Goal: Task Accomplishment & Management: Complete application form

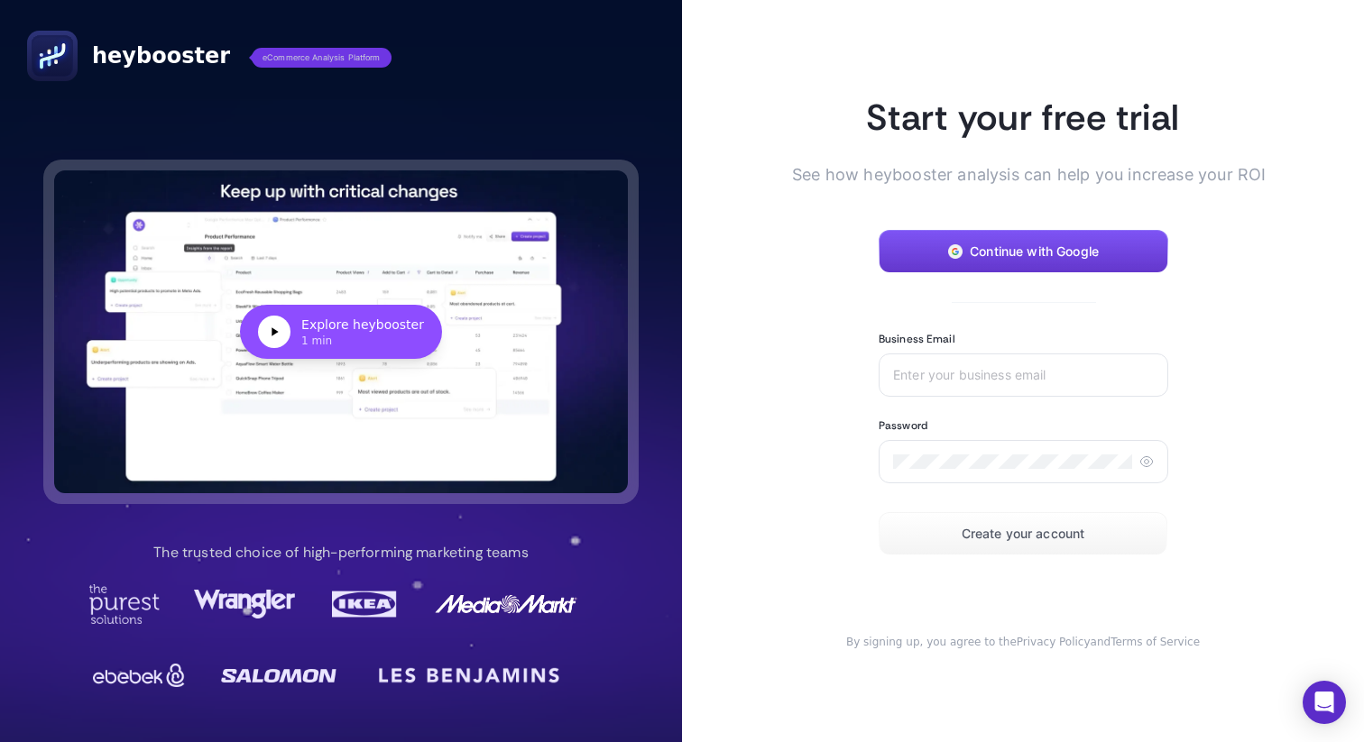
click at [1082, 234] on button "Continue with Google" at bounding box center [1022, 251] width 289 height 43
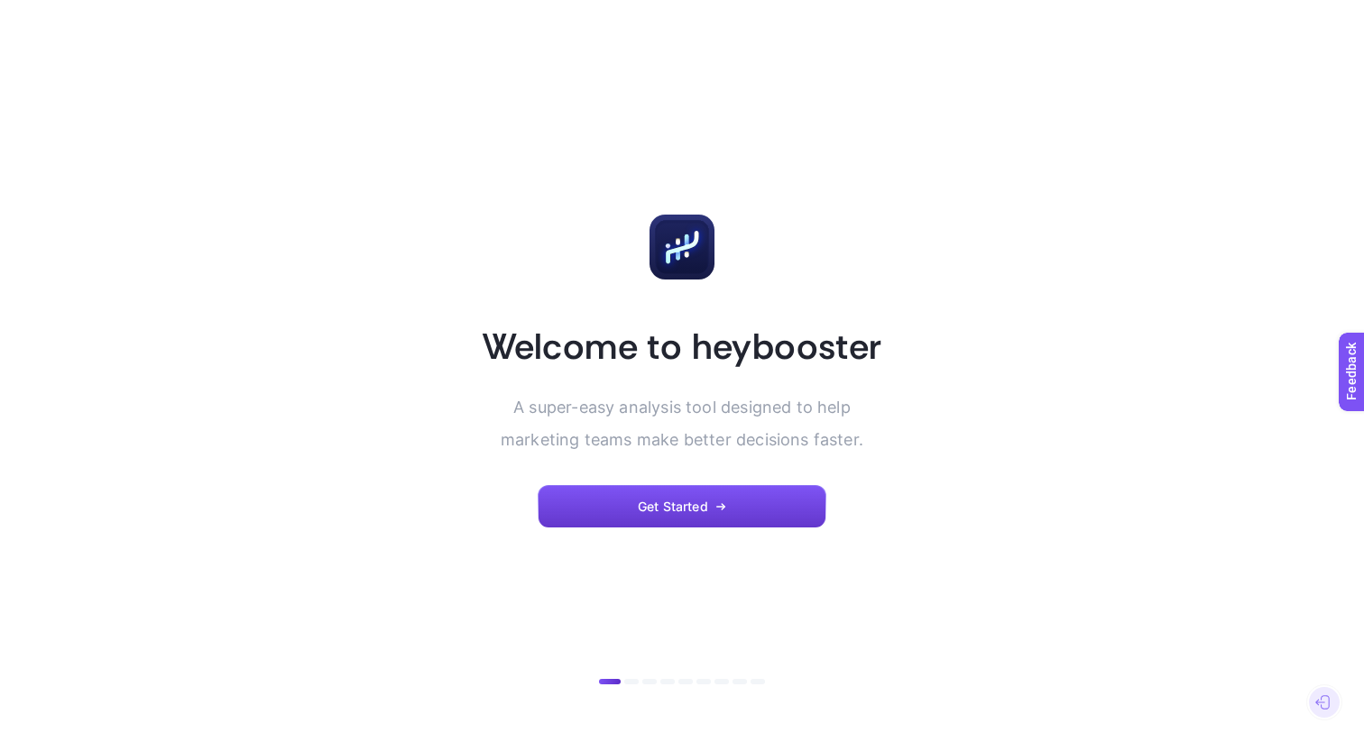
click at [675, 514] on button "Get Started" at bounding box center [681, 506] width 289 height 43
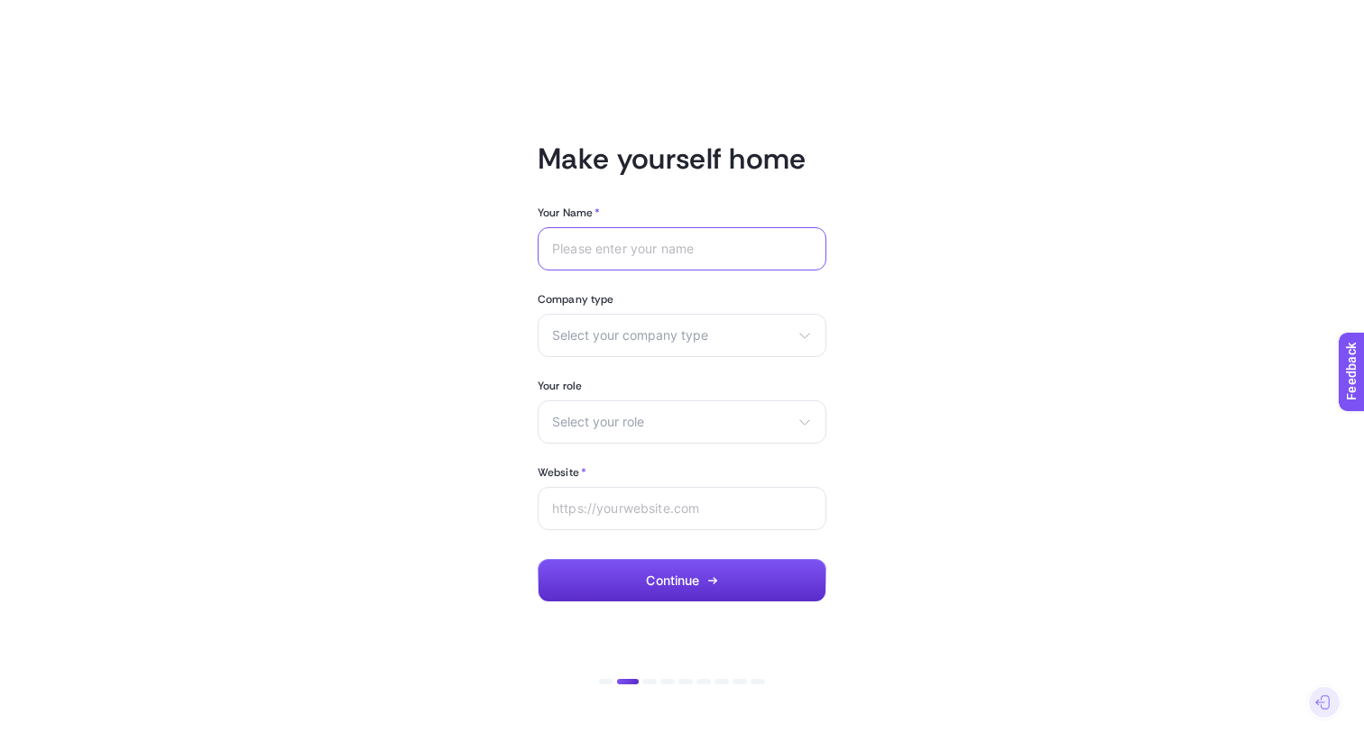
click at [656, 251] on input "Your Name *" at bounding box center [682, 249] width 260 height 14
type input "Emre Uzun"
click at [674, 341] on span "Select your company type" at bounding box center [671, 335] width 238 height 14
click at [636, 398] on li "Agency" at bounding box center [682, 407] width 280 height 29
click at [627, 412] on div "Select your role Marketing manager Digital consultant Facebook executive Social…" at bounding box center [681, 421] width 289 height 43
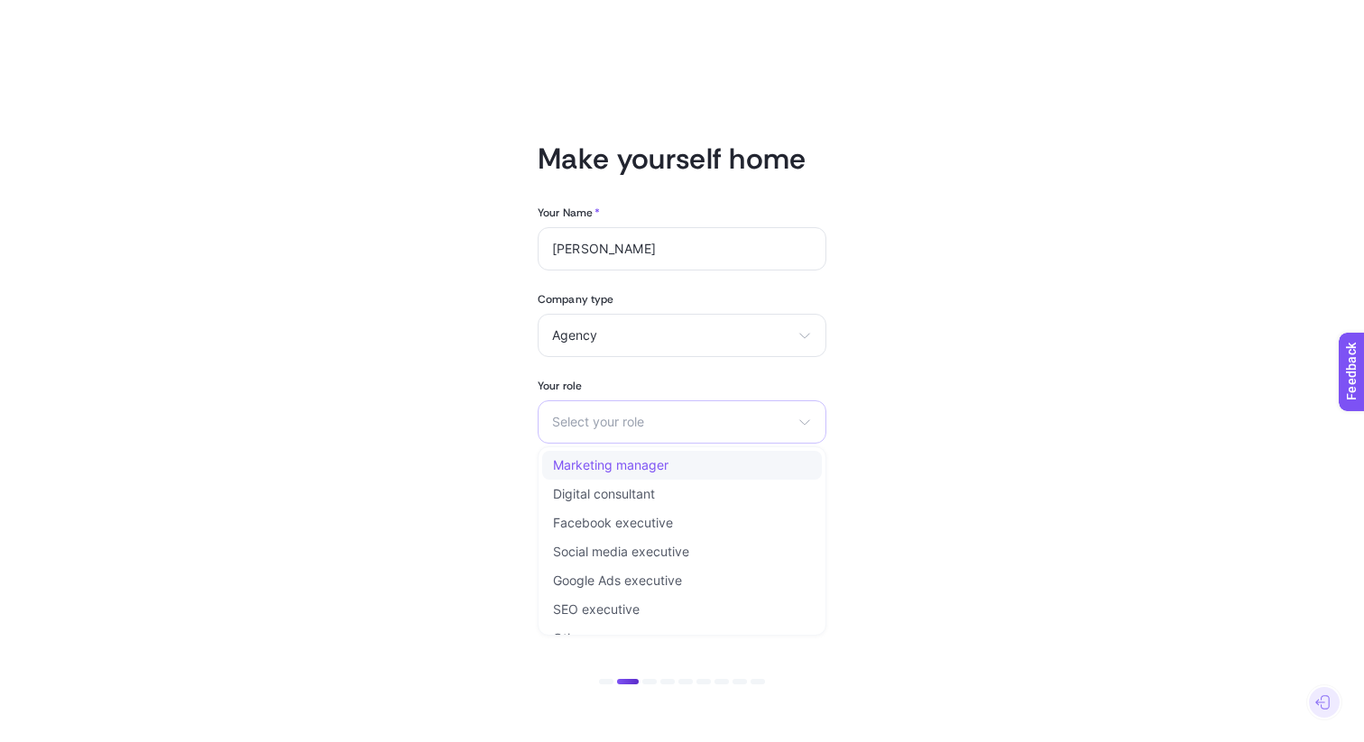
click at [624, 459] on span "Marketing manager" at bounding box center [610, 465] width 115 height 14
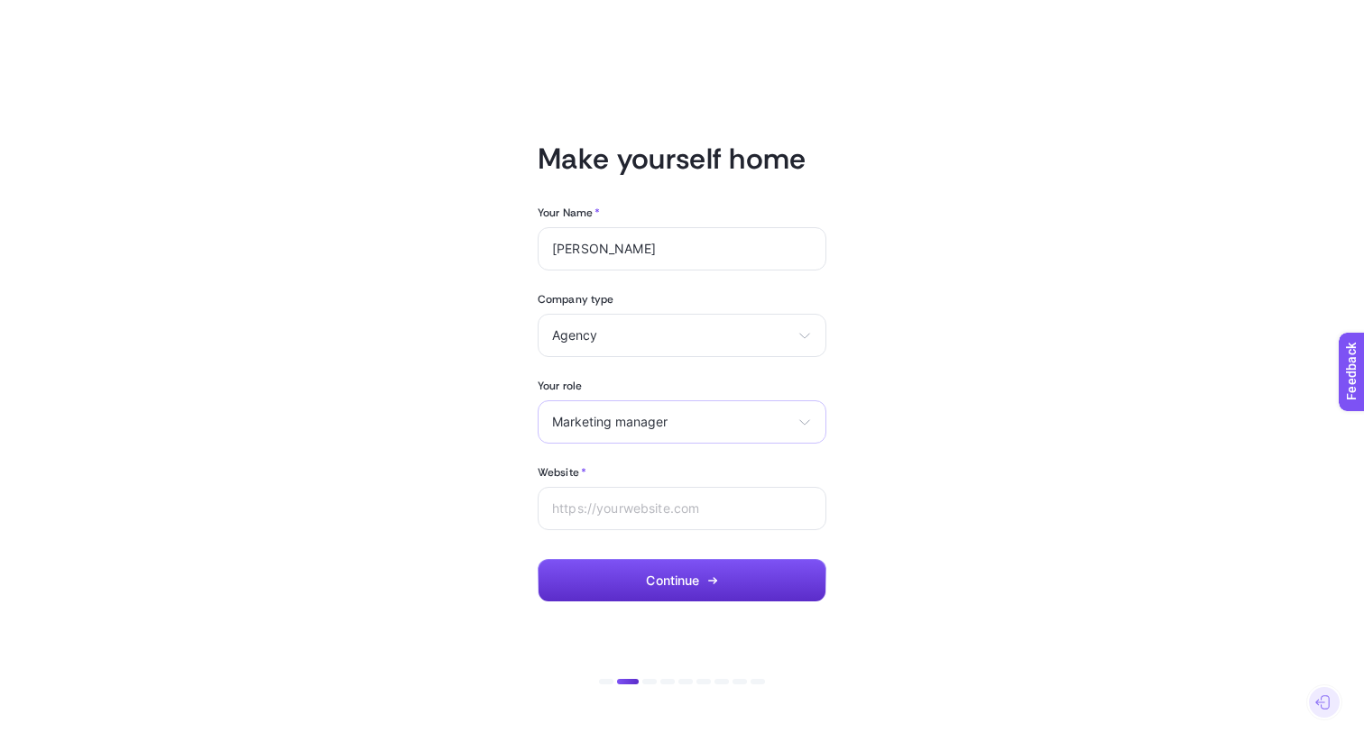
click at [651, 417] on span "Marketing manager" at bounding box center [671, 422] width 238 height 14
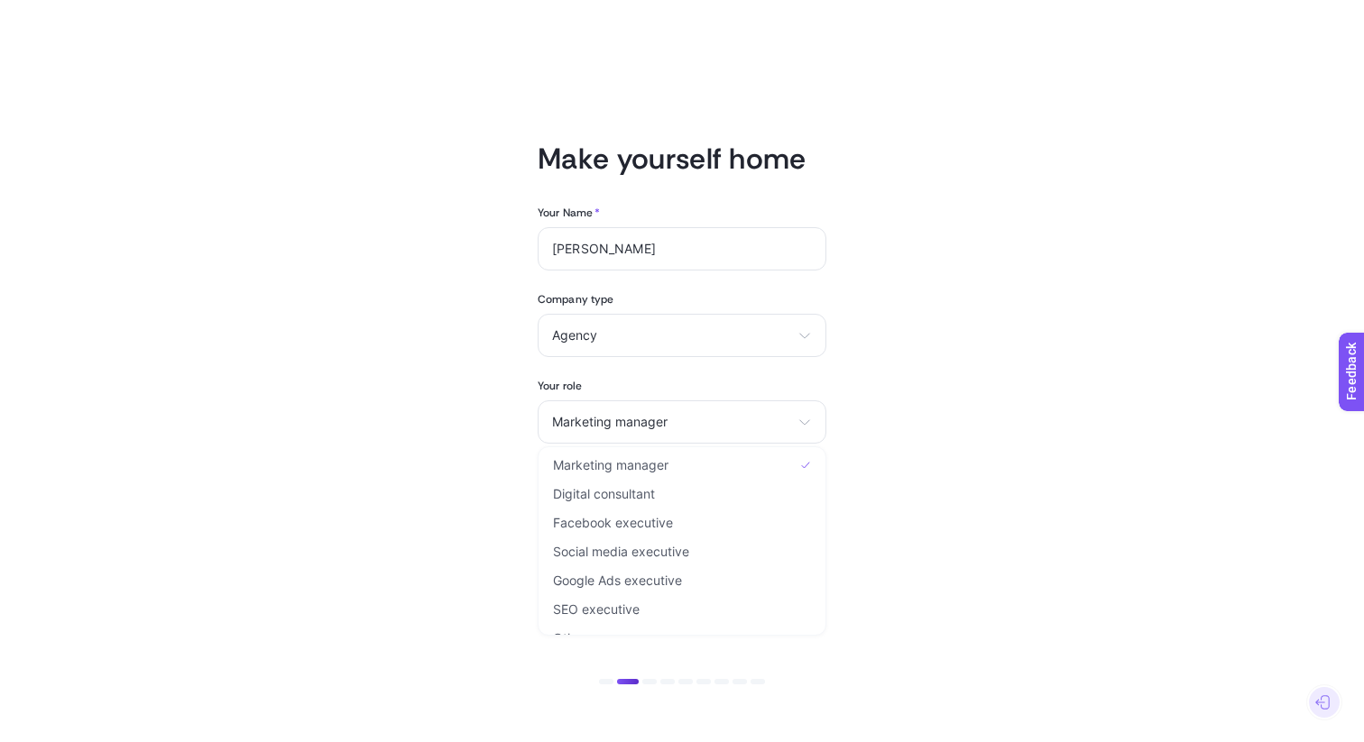
click at [463, 529] on article "Make yourself home Your Name * Emre Uzun Company type Agency eCommerce Agency O…" at bounding box center [681, 371] width 1255 height 699
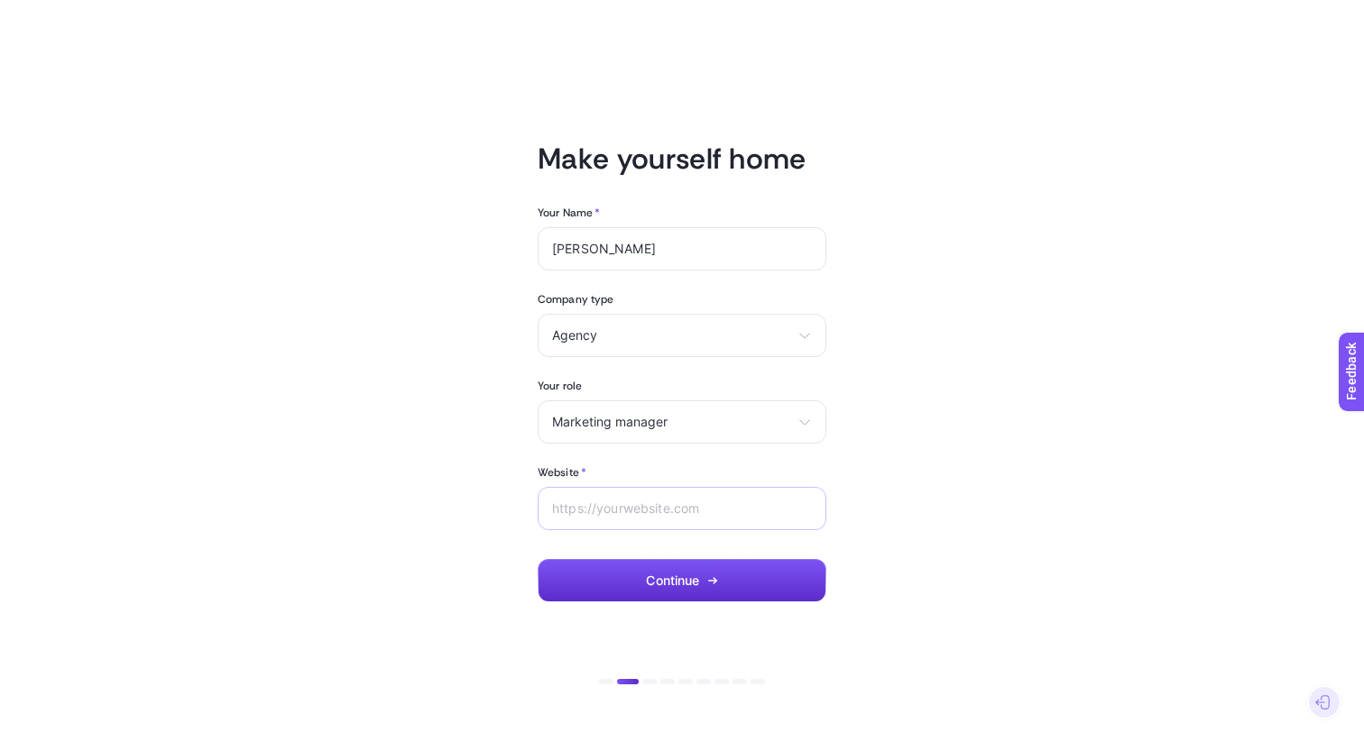
click at [610, 525] on div at bounding box center [681, 508] width 289 height 43
type input "womdanismanlik.com"
click at [700, 568] on button "Continue" at bounding box center [681, 580] width 289 height 43
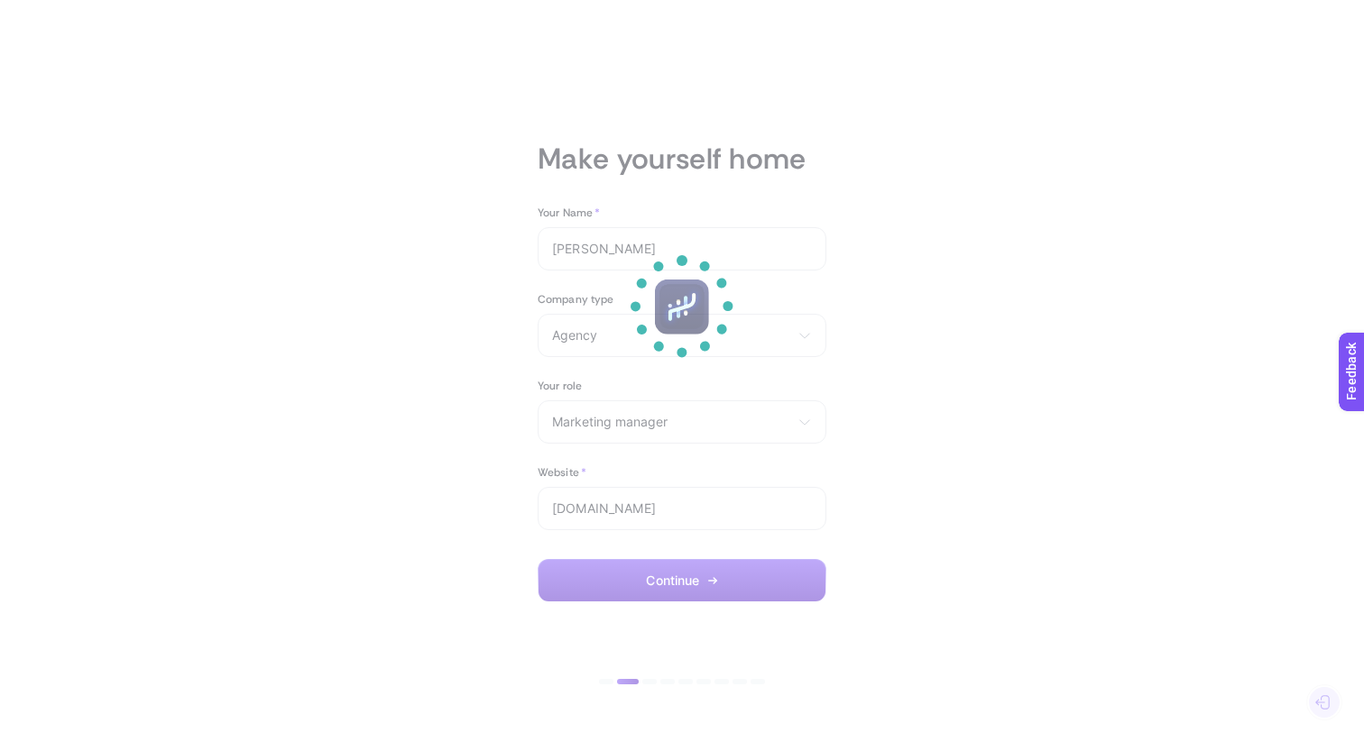
click at [1023, 145] on section at bounding box center [682, 371] width 1364 height 742
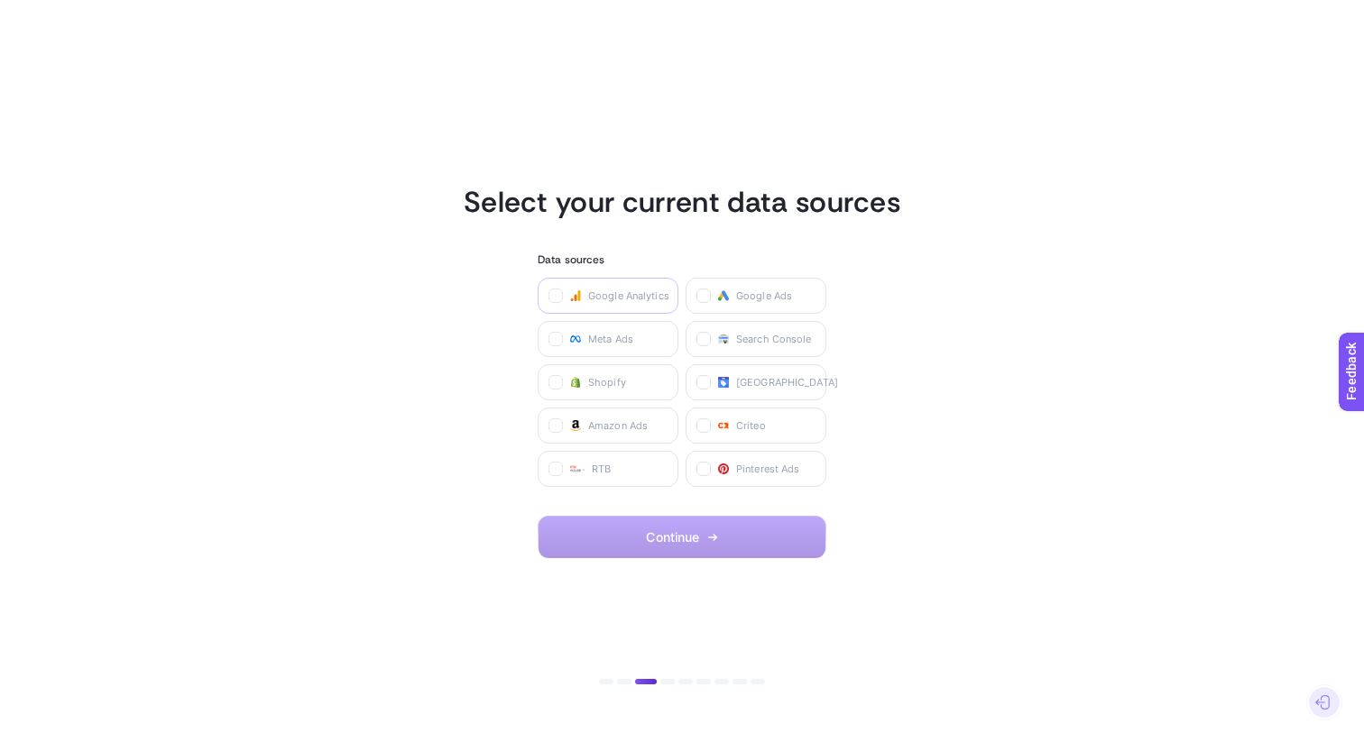
click at [581, 289] on label "Google Analytics" at bounding box center [607, 296] width 141 height 36
click at [0, 0] on Analytics "checkbox" at bounding box center [0, 0] width 0 height 0
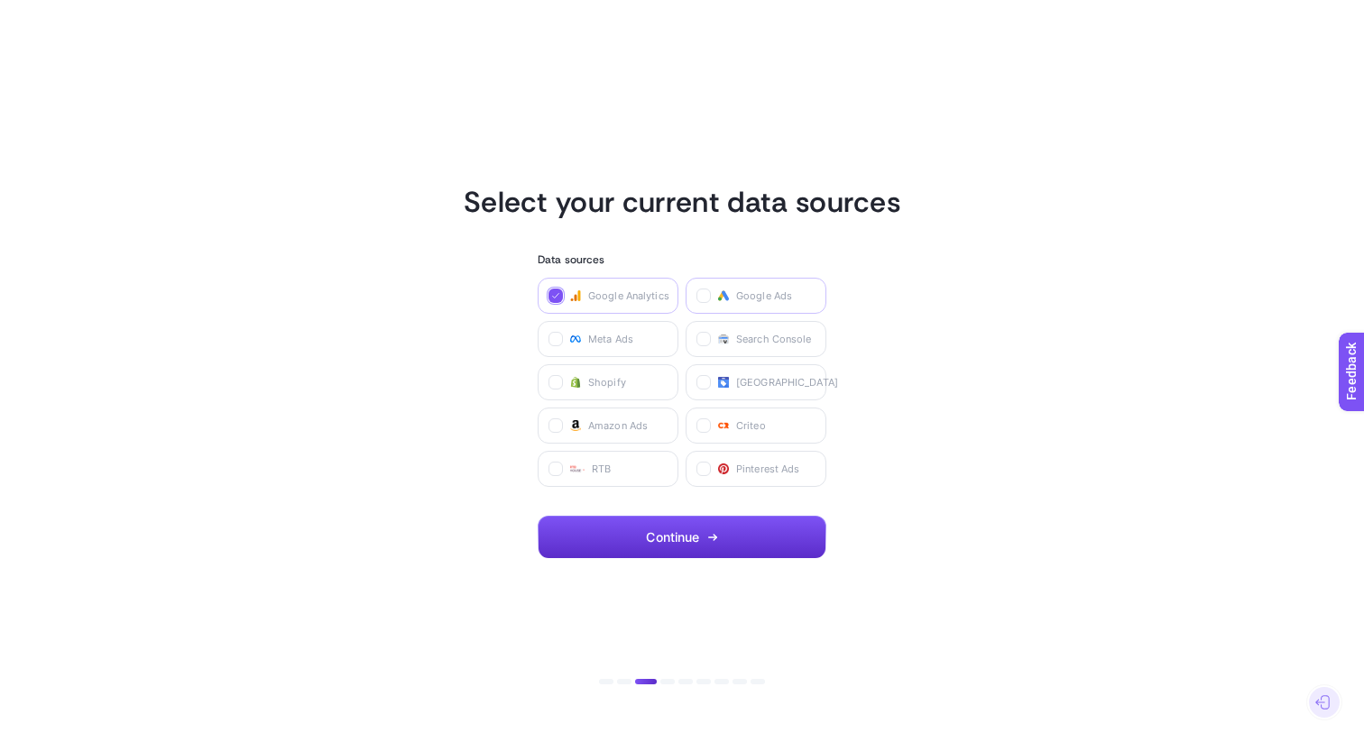
click at [731, 294] on label "Google Ads" at bounding box center [755, 296] width 141 height 36
click at [0, 0] on Ads "checkbox" at bounding box center [0, 0] width 0 height 0
click at [726, 337] on icon at bounding box center [723, 340] width 8 height 6
click at [0, 0] on Console "checkbox" at bounding box center [0, 0] width 0 height 0
click at [611, 346] on label "Meta Ads" at bounding box center [607, 339] width 141 height 36
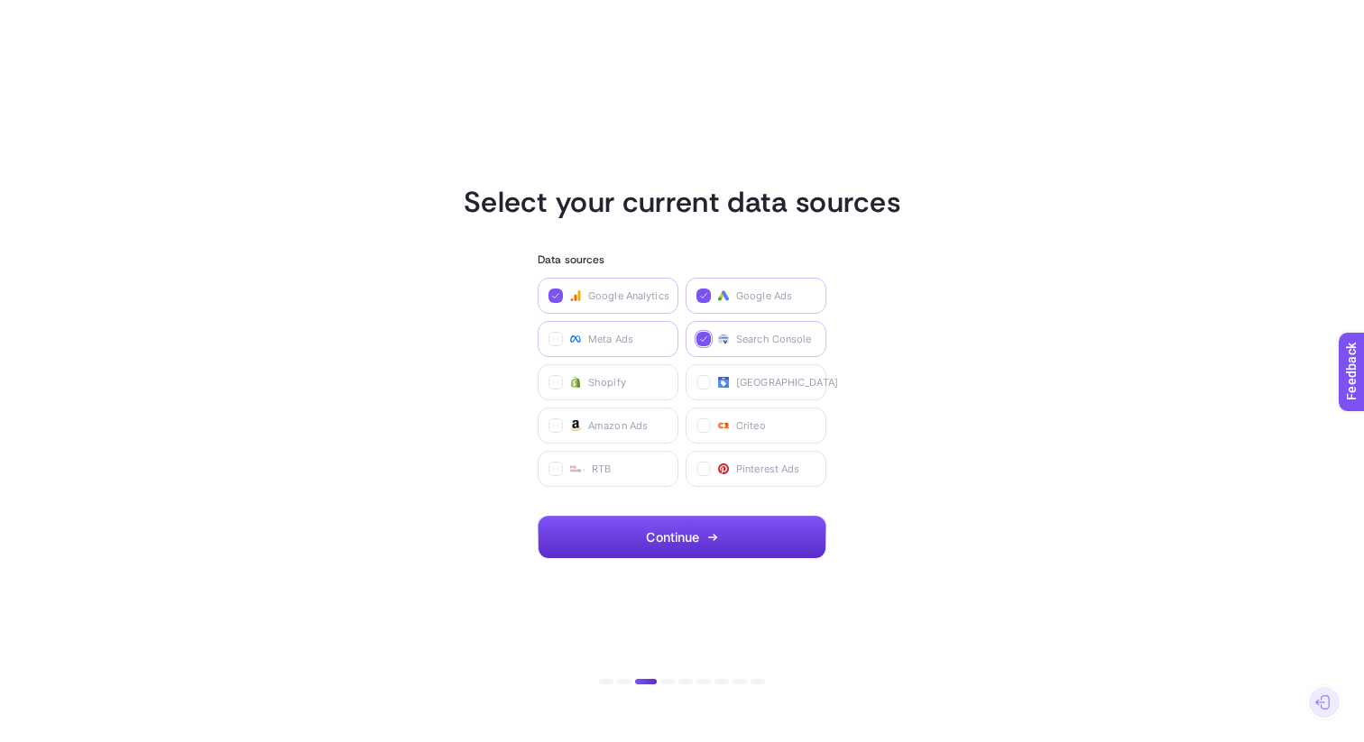
click at [0, 0] on Ads "checkbox" at bounding box center [0, 0] width 0 height 0
click at [693, 546] on button "Continue" at bounding box center [681, 537] width 289 height 43
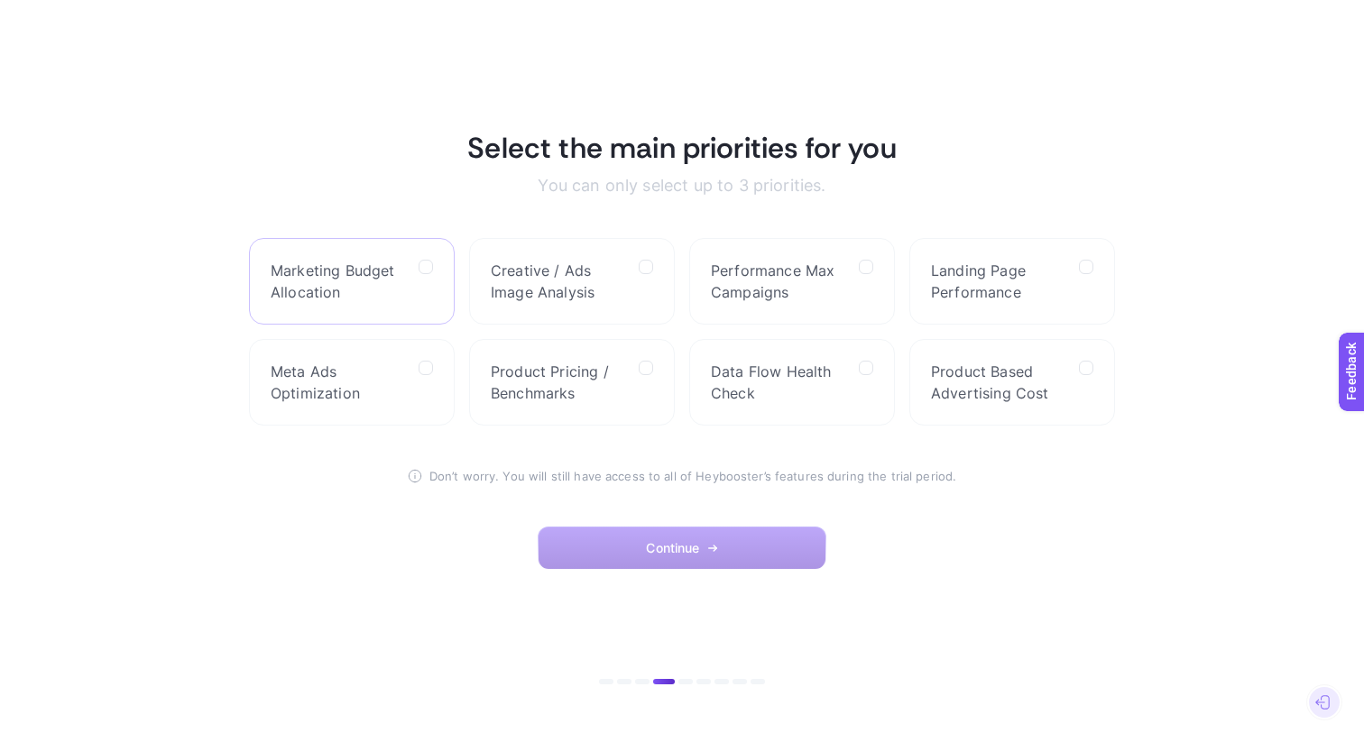
click at [392, 296] on span "Marketing Budget Allocation" at bounding box center [337, 281] width 133 height 43
click at [0, 0] on Allocation "checkbox" at bounding box center [0, 0] width 0 height 0
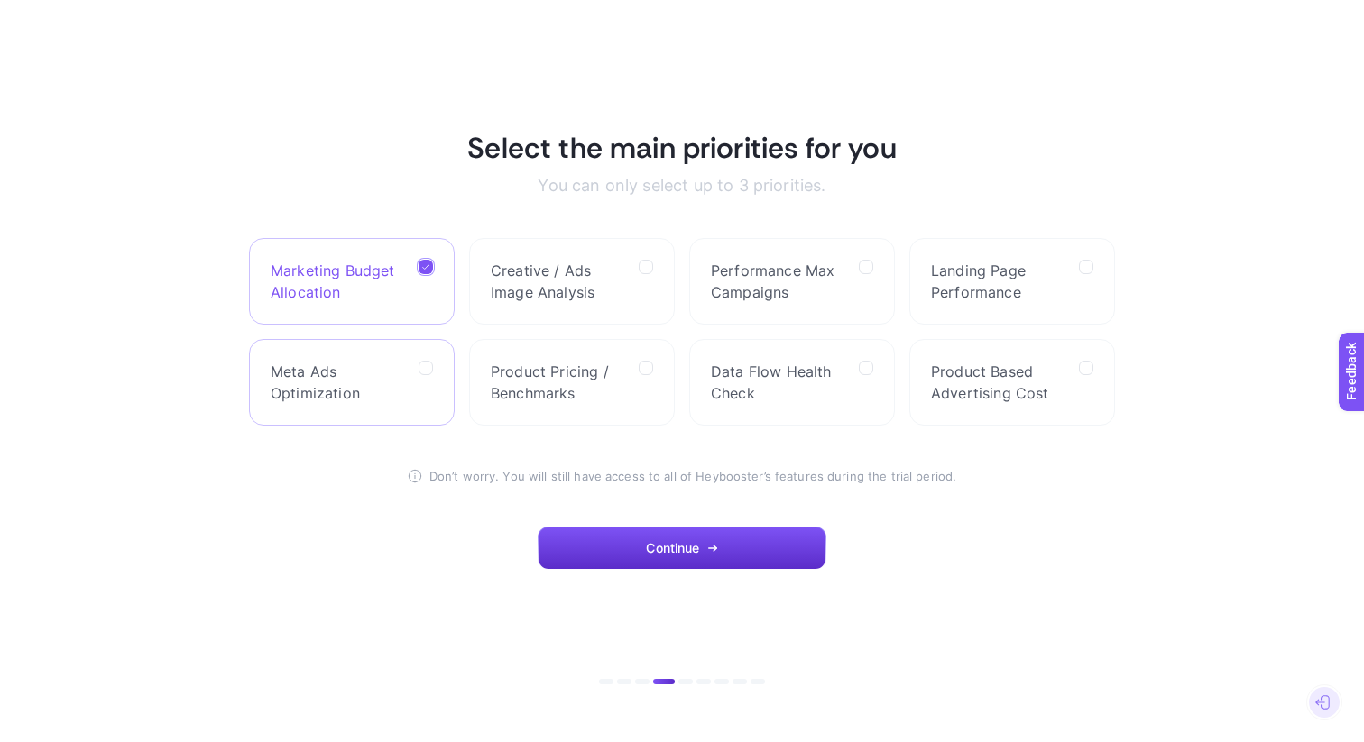
click at [372, 391] on span "Meta Ads Optimization" at bounding box center [337, 382] width 133 height 43
click at [0, 0] on Optimization "checkbox" at bounding box center [0, 0] width 0 height 0
click at [946, 279] on span "Landing Page Performance" at bounding box center [997, 281] width 133 height 43
click at [0, 0] on Performance "checkbox" at bounding box center [0, 0] width 0 height 0
click at [760, 289] on span "Performance Max Campaigns" at bounding box center [777, 281] width 133 height 43
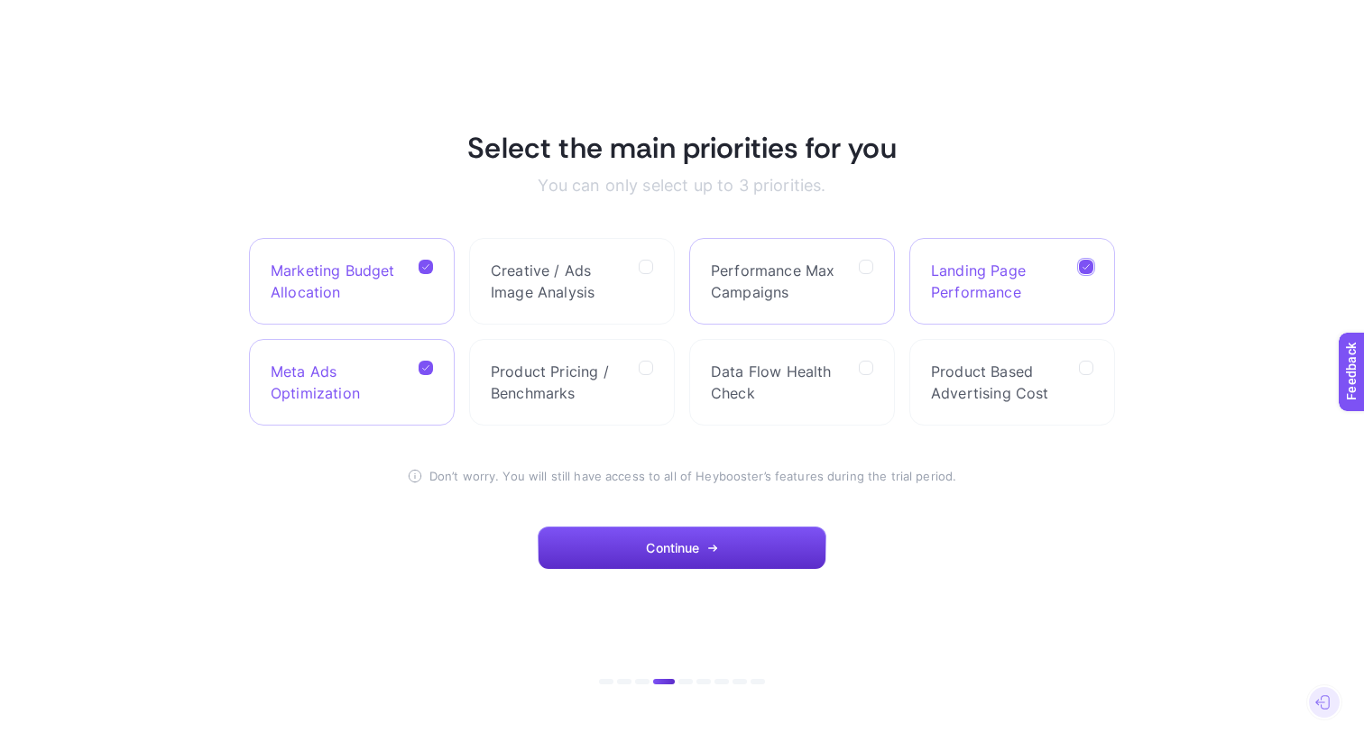
click at [0, 0] on Campaigns "checkbox" at bounding box center [0, 0] width 0 height 0
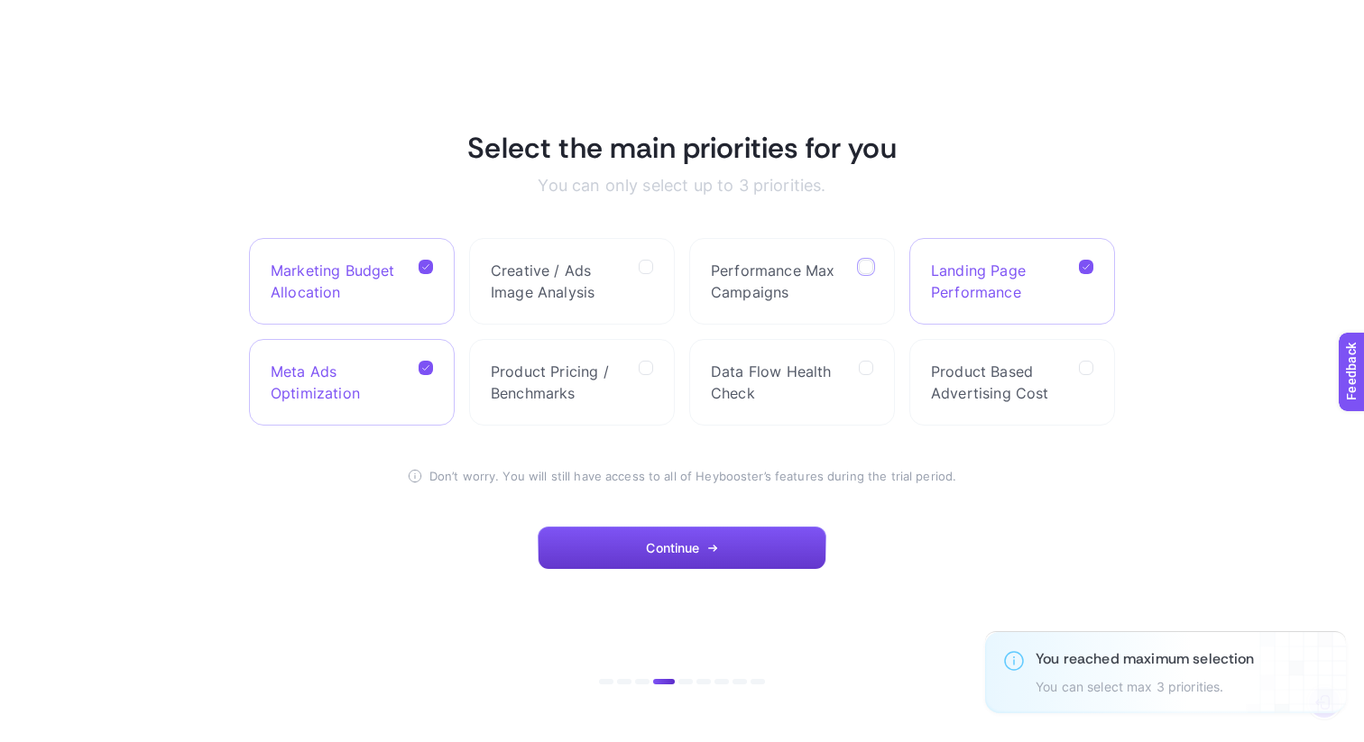
click at [659, 550] on span "Continue" at bounding box center [672, 548] width 53 height 14
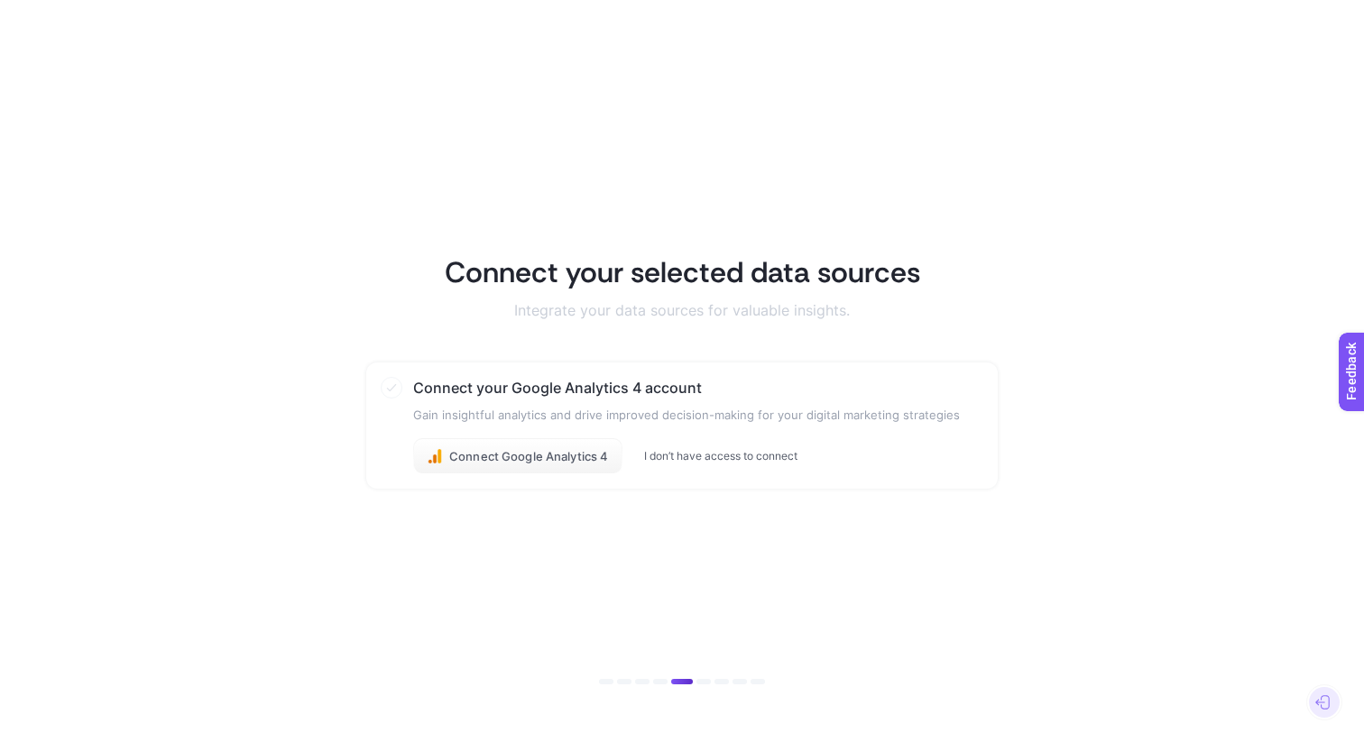
click at [702, 455] on button "I don’t have access to connect" at bounding box center [720, 456] width 153 height 14
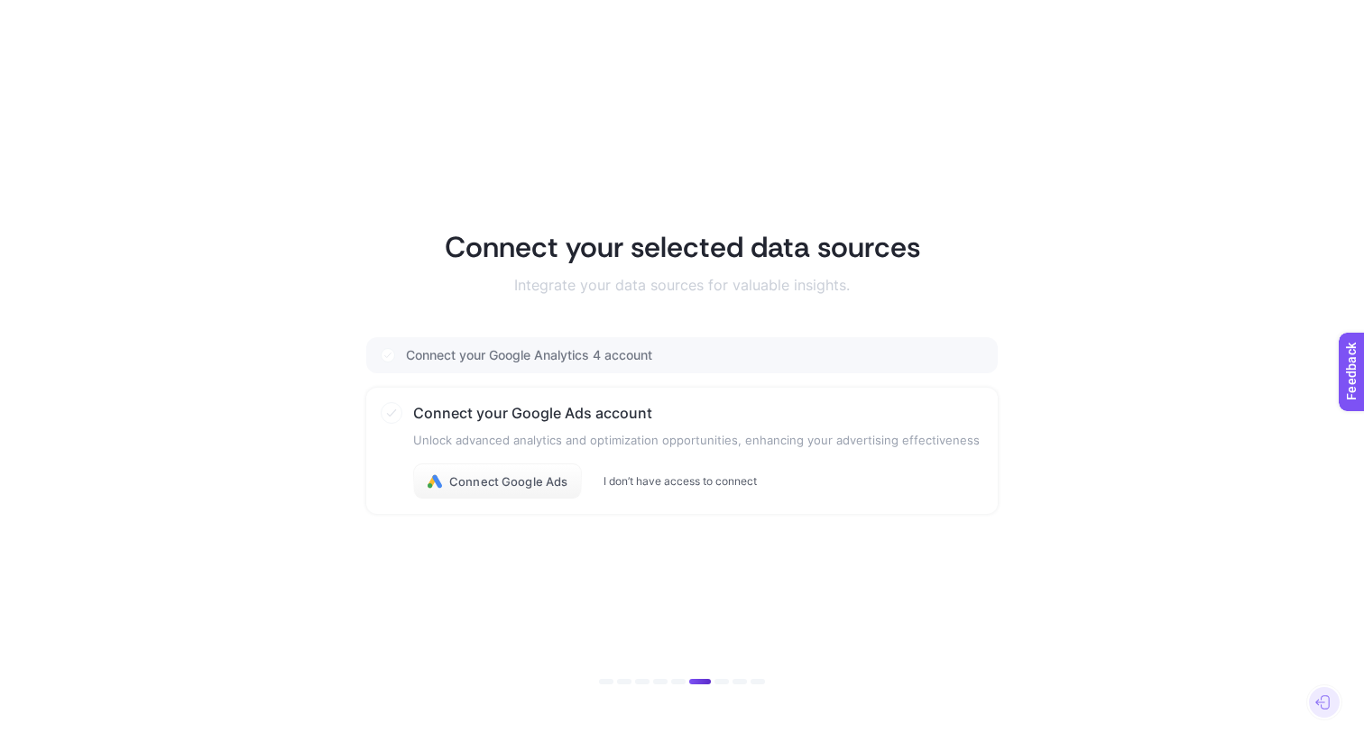
click at [688, 476] on button "I don’t have access to connect" at bounding box center [679, 481] width 153 height 14
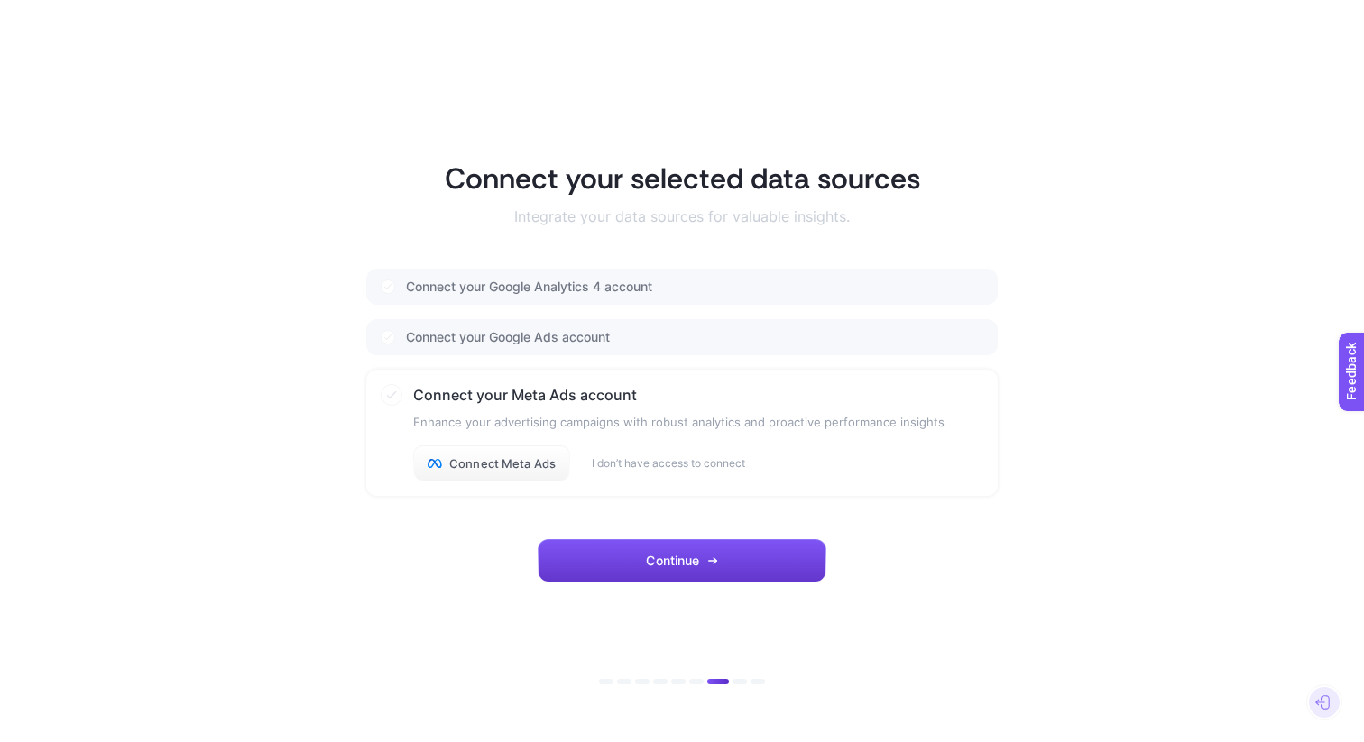
click at [679, 552] on button "Continue" at bounding box center [681, 560] width 289 height 43
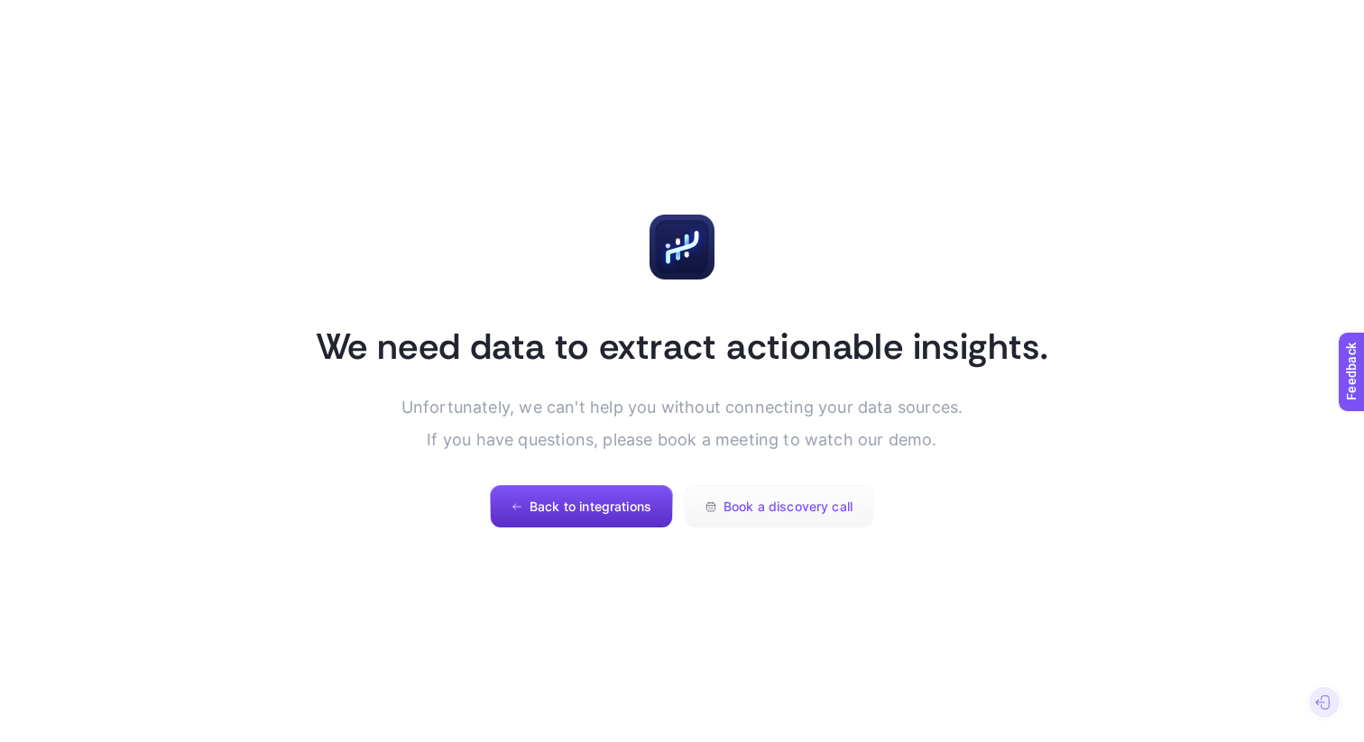
click at [791, 524] on button "Book a discovery call" at bounding box center [779, 506] width 190 height 43
